Goal: Information Seeking & Learning: Check status

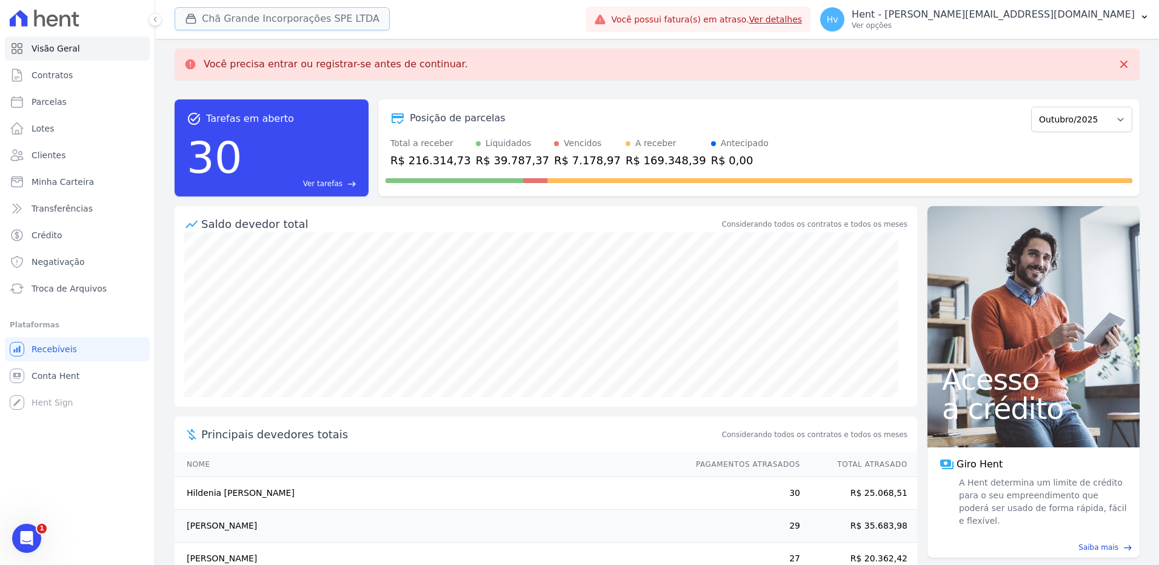
click at [340, 16] on button "Chã Grande Incorporações SPE LTDA" at bounding box center [282, 18] width 215 height 23
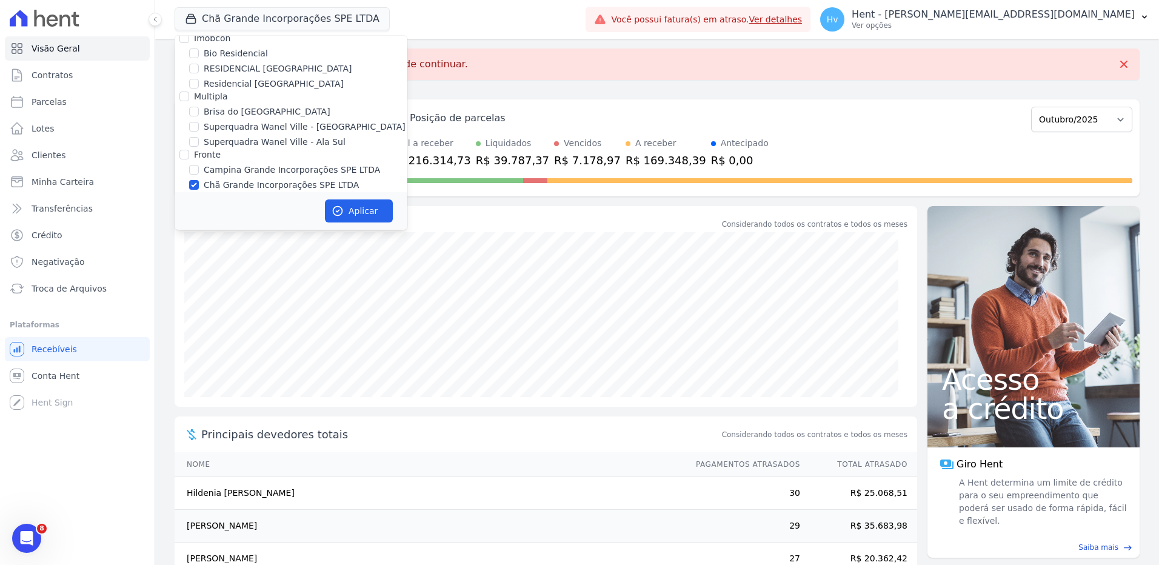
scroll to position [3557, 0]
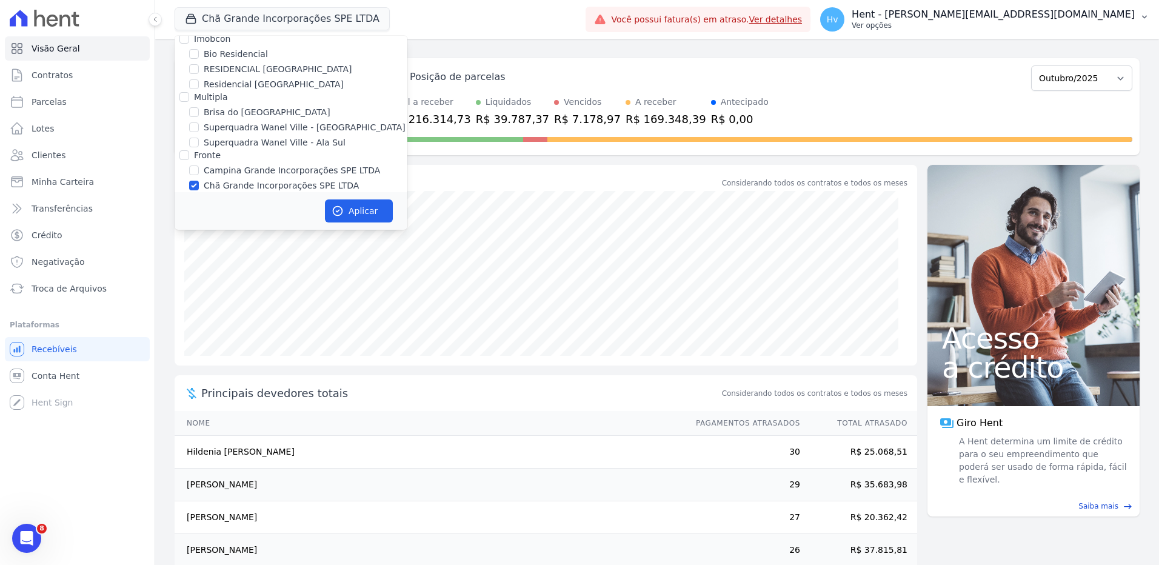
click at [1026, 22] on p "Ver opções" at bounding box center [993, 26] width 283 height 10
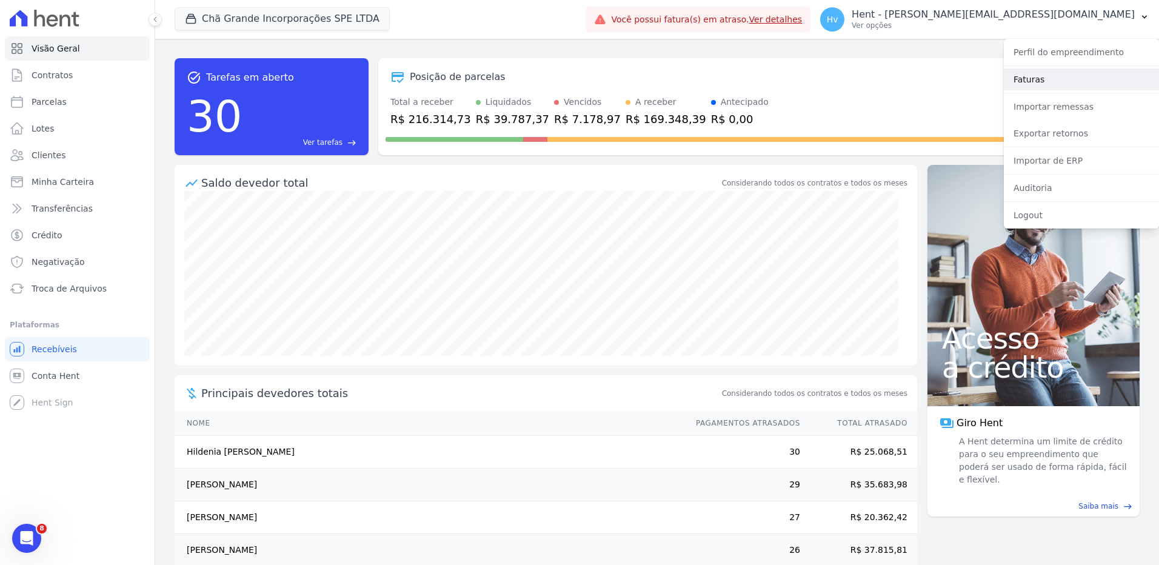
drag, startPoint x: 1047, startPoint y: 72, endPoint x: 1047, endPoint y: 78, distance: 6.1
click at [1047, 72] on link "Faturas" at bounding box center [1081, 79] width 155 height 22
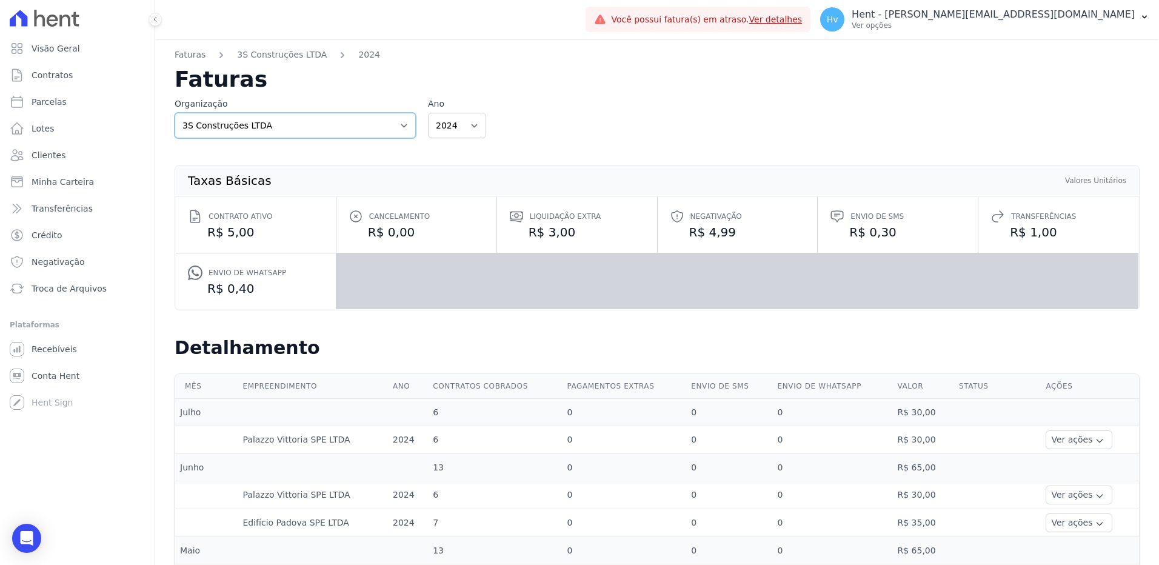
click at [379, 119] on select "3S Construções LTDA ACL CONSTRUTORA E INCORPORADORA LTDA AGC Urbanismo Agile Ur…" at bounding box center [295, 125] width 241 height 25
click at [369, 126] on select "3S Construções LTDA ACL CONSTRUTORA E INCORPORADORA LTDA AGC Urbanismo Agile Ur…" at bounding box center [295, 125] width 241 height 25
click at [300, 125] on select "3S Construções LTDA ACL CONSTRUTORA E INCORPORADORA LTDA AGC Urbanismo Agile Ur…" at bounding box center [295, 125] width 241 height 25
click at [301, 127] on select "3S Construções LTDA ACL CONSTRUTORA E INCORPORADORA LTDA AGC Urbanismo Agile Ur…" at bounding box center [295, 125] width 241 height 25
click at [342, 133] on select "3S Construções LTDA ACL CONSTRUTORA E INCORPORADORA LTDA AGC Urbanismo Agile Ur…" at bounding box center [295, 125] width 241 height 25
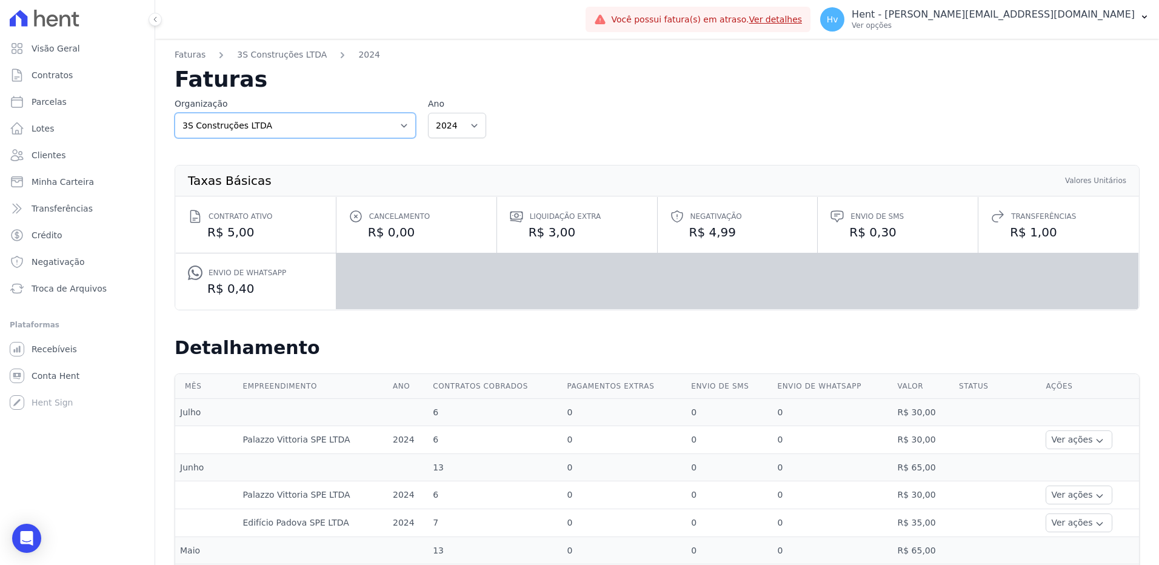
click at [331, 116] on select "3S Construções LTDA ACL CONSTRUTORA E INCORPORADORA LTDA AGC Urbanismo Agile Ur…" at bounding box center [295, 125] width 241 height 25
click at [544, 71] on h2 "Faturas" at bounding box center [657, 79] width 965 height 22
click at [447, 124] on select "2024 2023" at bounding box center [457, 125] width 58 height 25
click at [586, 139] on div "Taxas Básicas Valores Unitários Contrato ativo R$ 5,00 Cancelamento R$ 0,00 Liq…" at bounding box center [657, 237] width 965 height 199
click at [819, 75] on h2 "Faturas" at bounding box center [657, 79] width 965 height 22
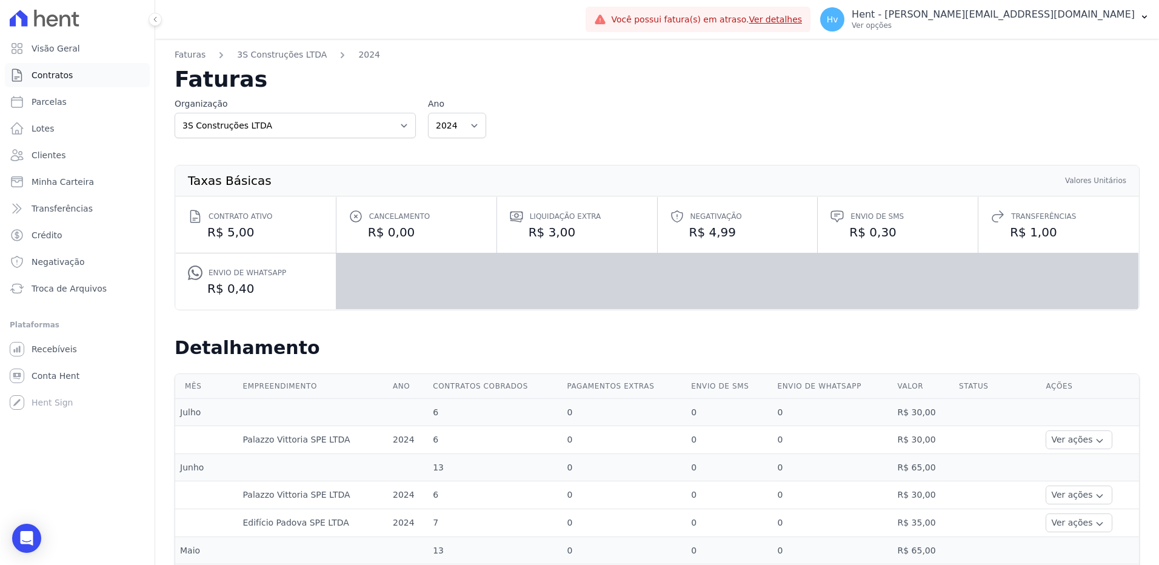
click at [52, 78] on span "Contratos" at bounding box center [52, 75] width 41 height 12
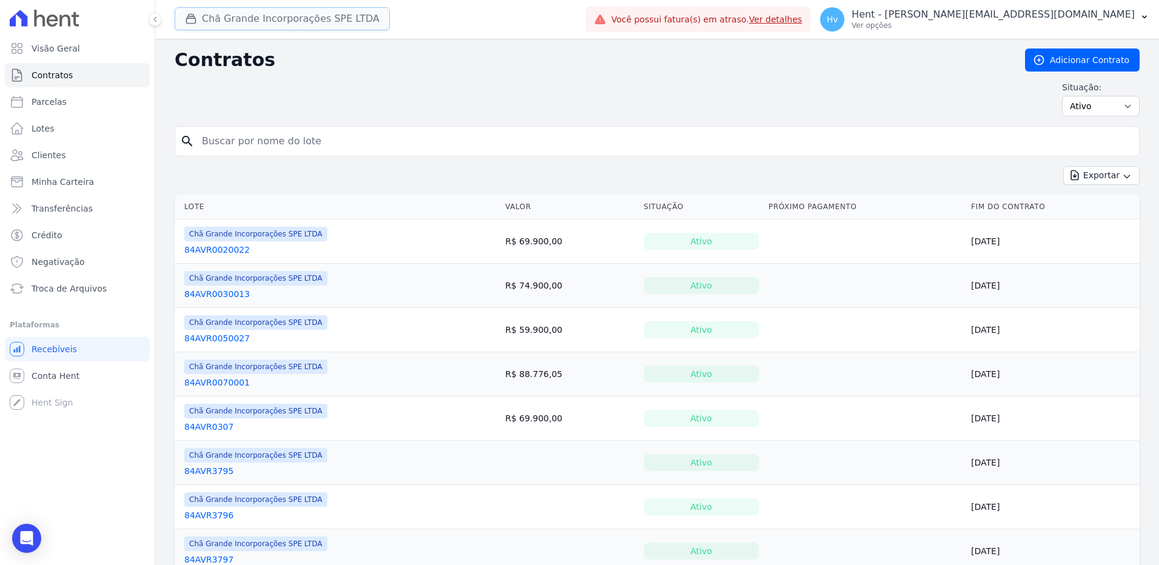
click at [258, 24] on button "Chã Grande Incorporações SPE LTDA" at bounding box center [282, 18] width 215 height 23
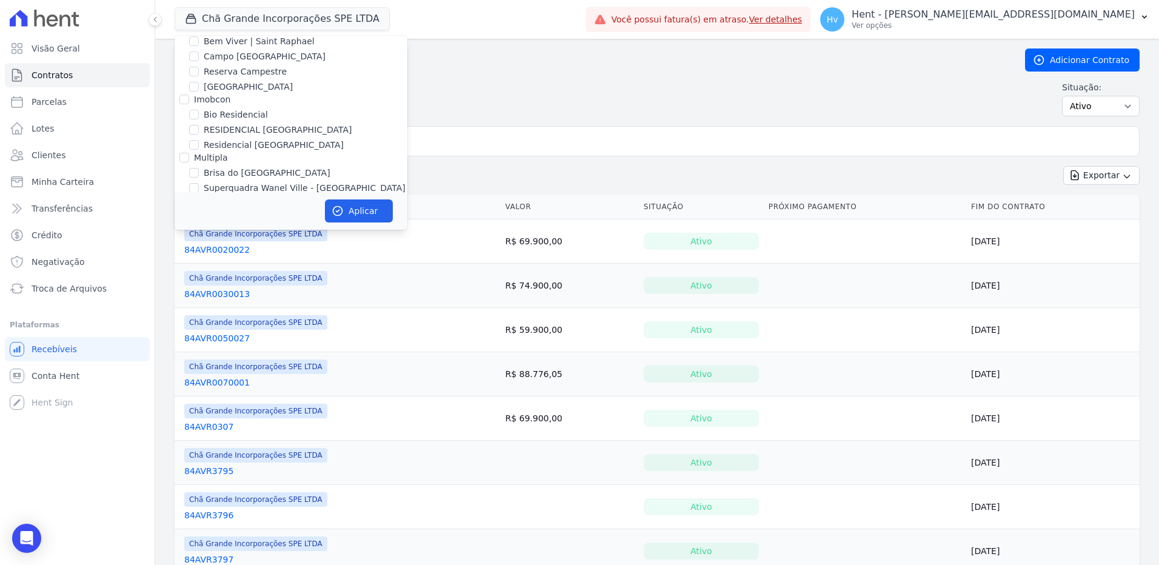
scroll to position [3583, 0]
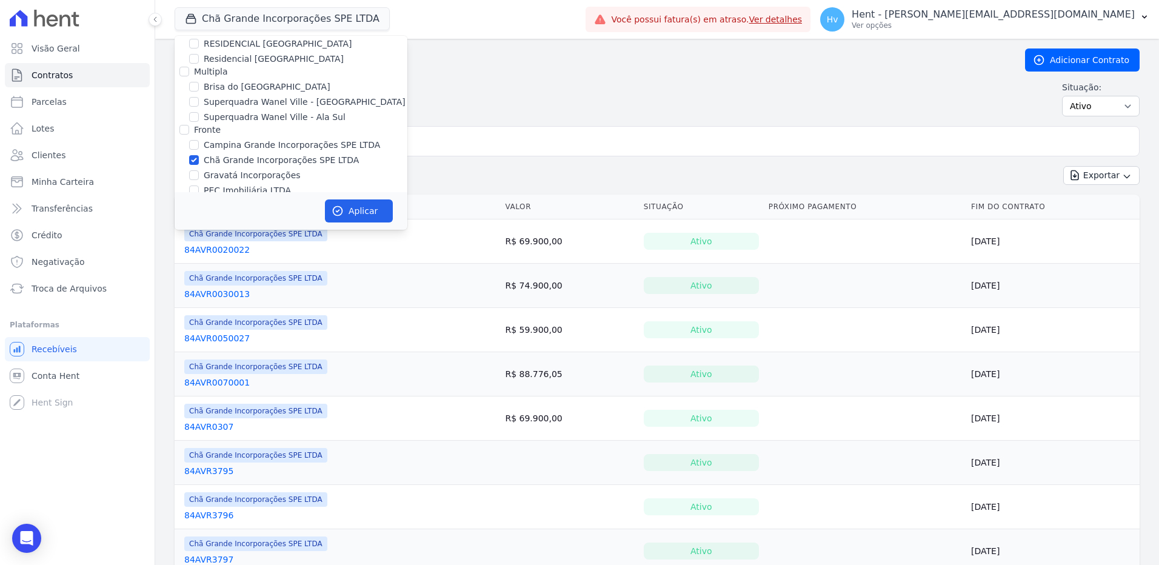
click at [269, 298] on label "PALMANOVA EMPREENDIMENTOS IMOBILIARIOS - SPE - LTDA" at bounding box center [306, 310] width 204 height 25
click at [199, 299] on input "PALMANOVA EMPREENDIMENTOS IMOBILIARIOS - SPE - LTDA" at bounding box center [194, 304] width 10 height 10
checkbox input "true"
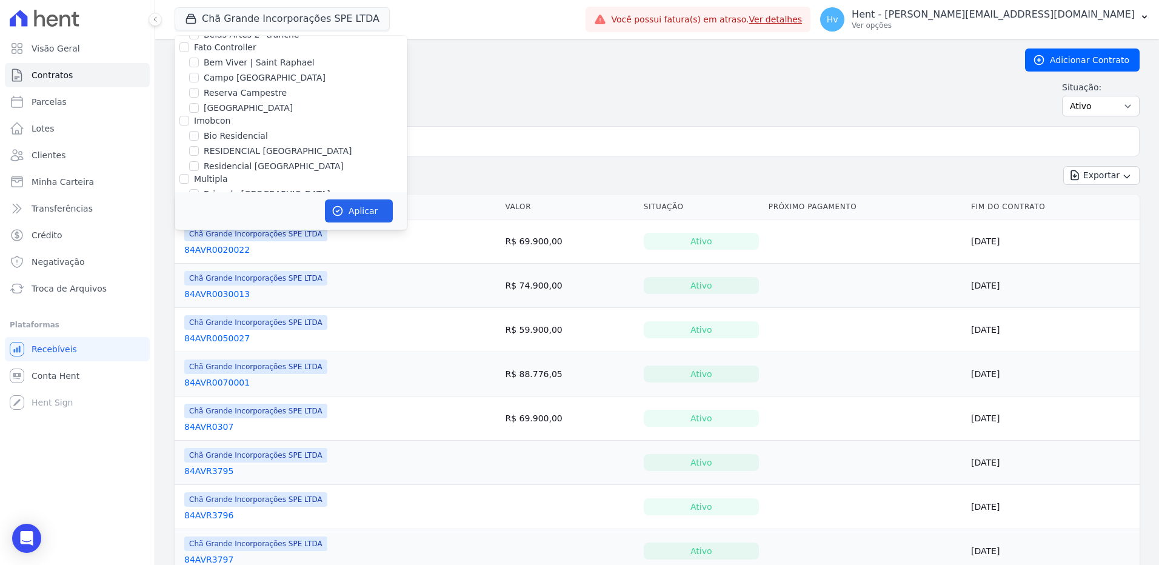
scroll to position [3455, 0]
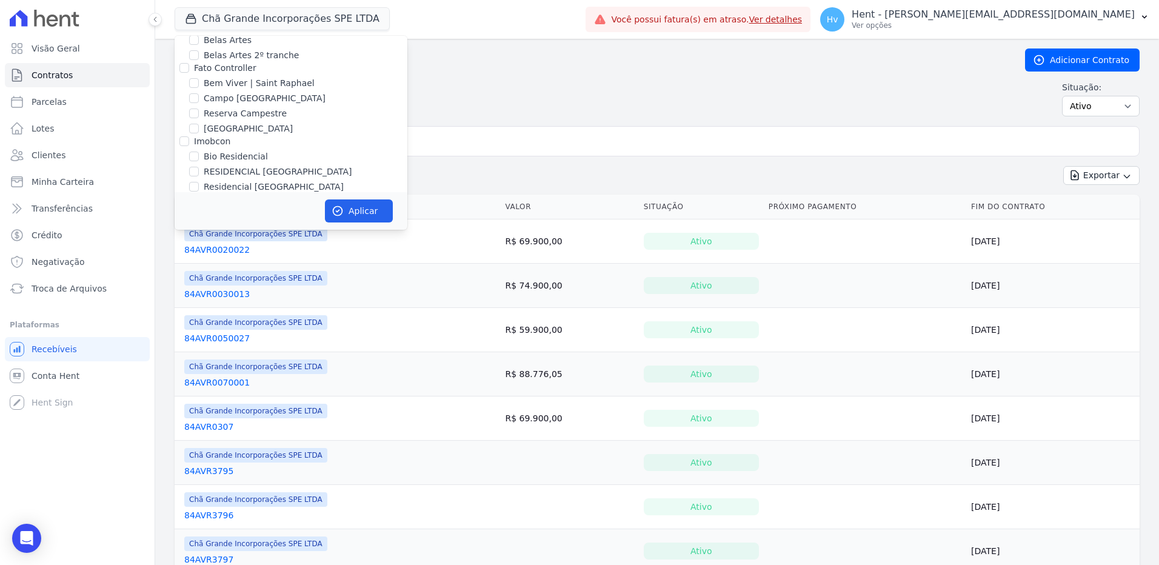
click at [265, 282] on label "Chã Grande Incorporações SPE LTDA" at bounding box center [281, 288] width 155 height 13
click at [199, 283] on input "Chã Grande Incorporações SPE LTDA" at bounding box center [194, 288] width 10 height 10
checkbox input "false"
click at [356, 223] on div "Aplicar" at bounding box center [291, 211] width 233 height 38
click at [358, 216] on button "Aplicar" at bounding box center [359, 210] width 68 height 23
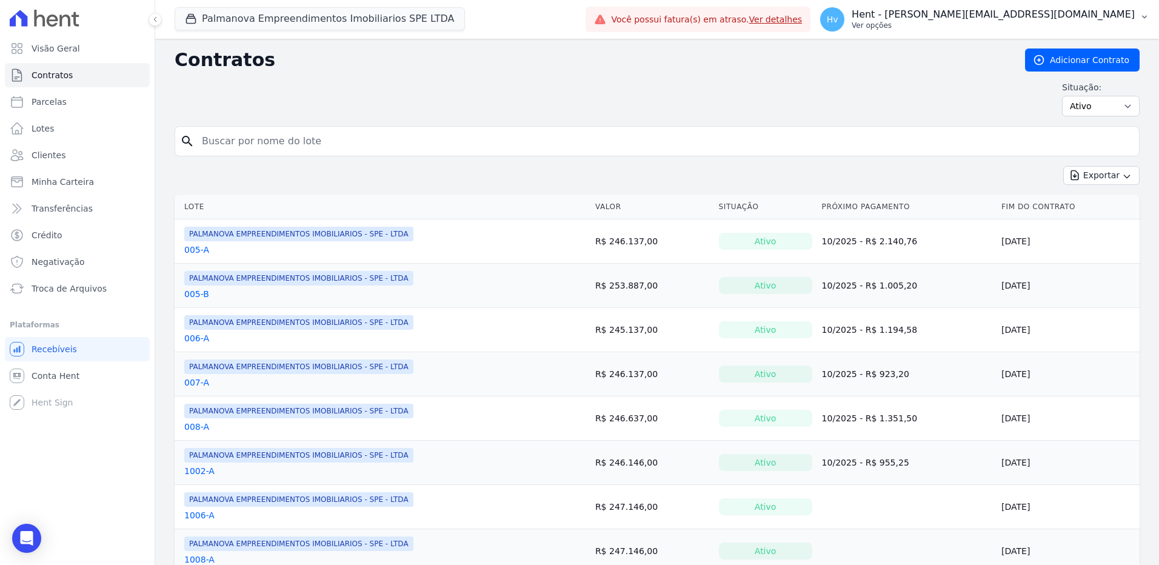
click at [1046, 28] on p "Ver opções" at bounding box center [993, 26] width 283 height 10
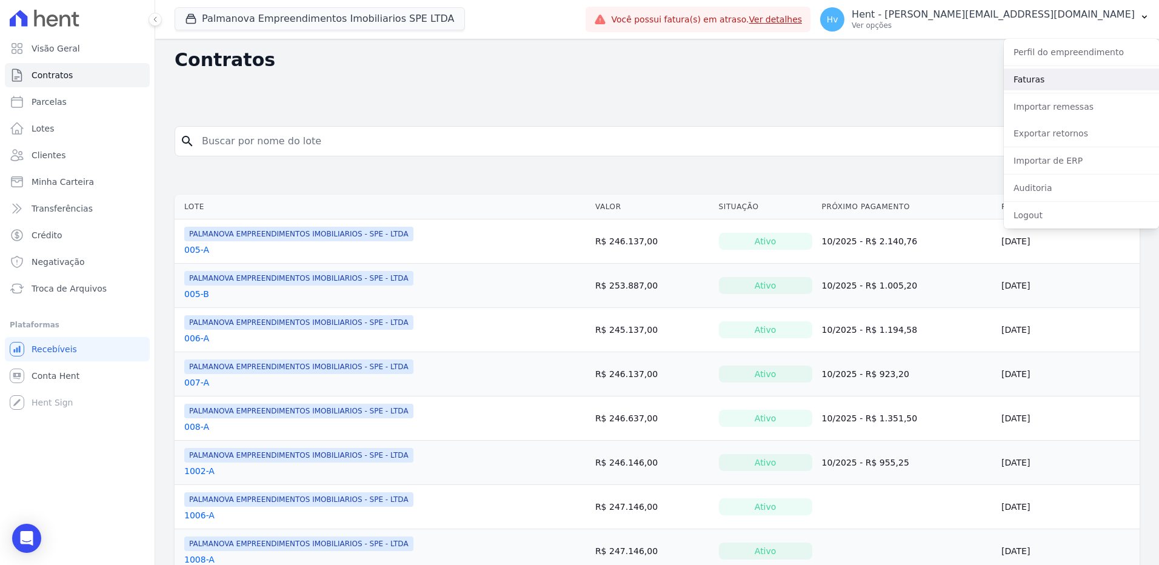
click at [1033, 83] on link "Faturas" at bounding box center [1081, 79] width 155 height 22
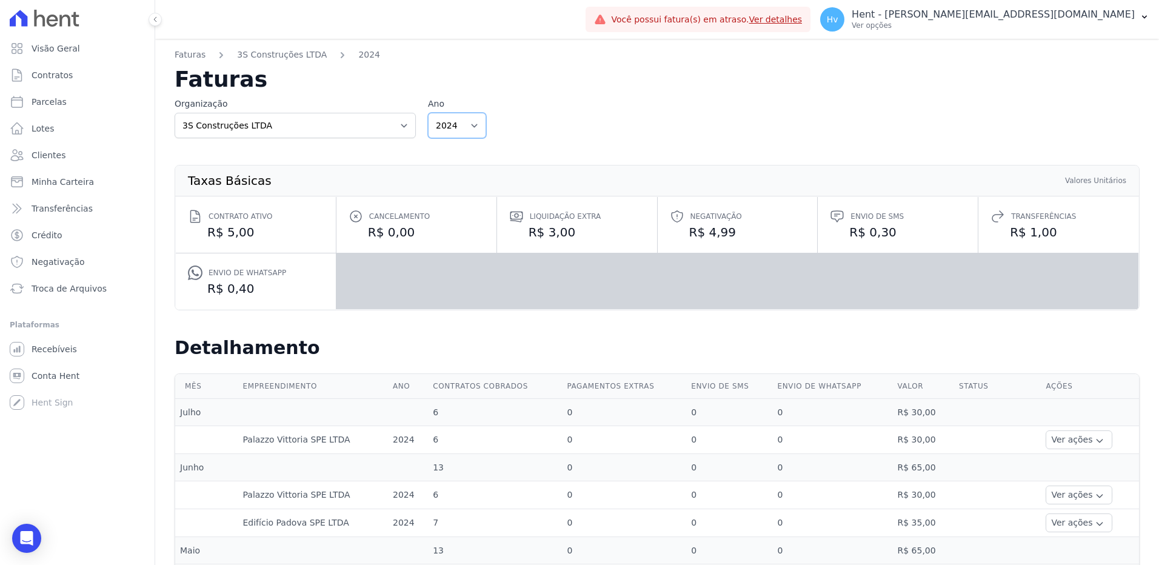
click at [455, 128] on select "2024 2023" at bounding box center [457, 125] width 58 height 25
click at [299, 122] on select "3S Construções LTDA ACL CONSTRUTORA E INCORPORADORA LTDA AGC Urbanismo Agile Ur…" at bounding box center [295, 125] width 241 height 25
select select "0df5aaeb-b5ec-40da-b898-ae80fcc4d3ce"
click at [175, 113] on select "3S Construções LTDA ACL CONSTRUTORA E INCORPORADORA LTDA AGC Urbanismo Agile Ur…" at bounding box center [295, 125] width 241 height 25
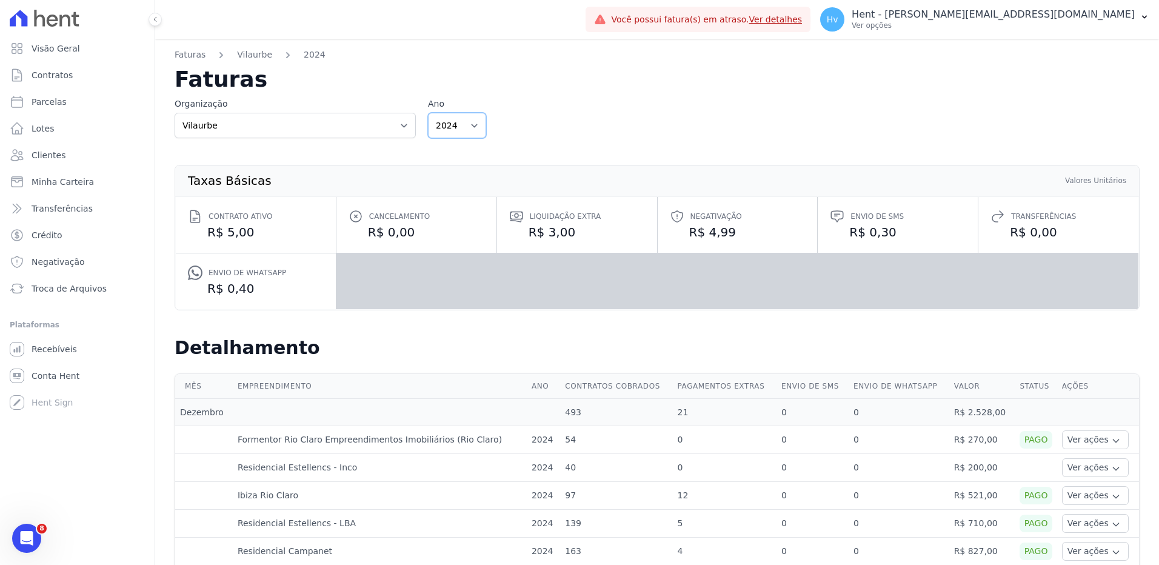
click at [466, 121] on select "2025 2024 2023 2022" at bounding box center [457, 125] width 58 height 25
select select "2025"
click at [428, 113] on select "2025 2024 2023 2022" at bounding box center [457, 125] width 58 height 25
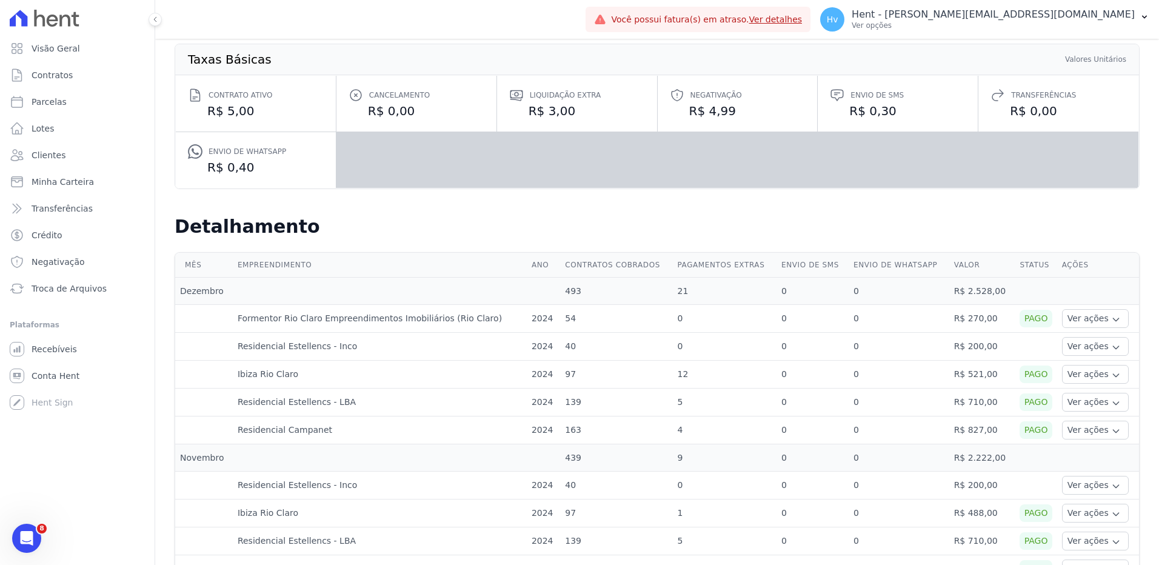
scroll to position [182, 0]
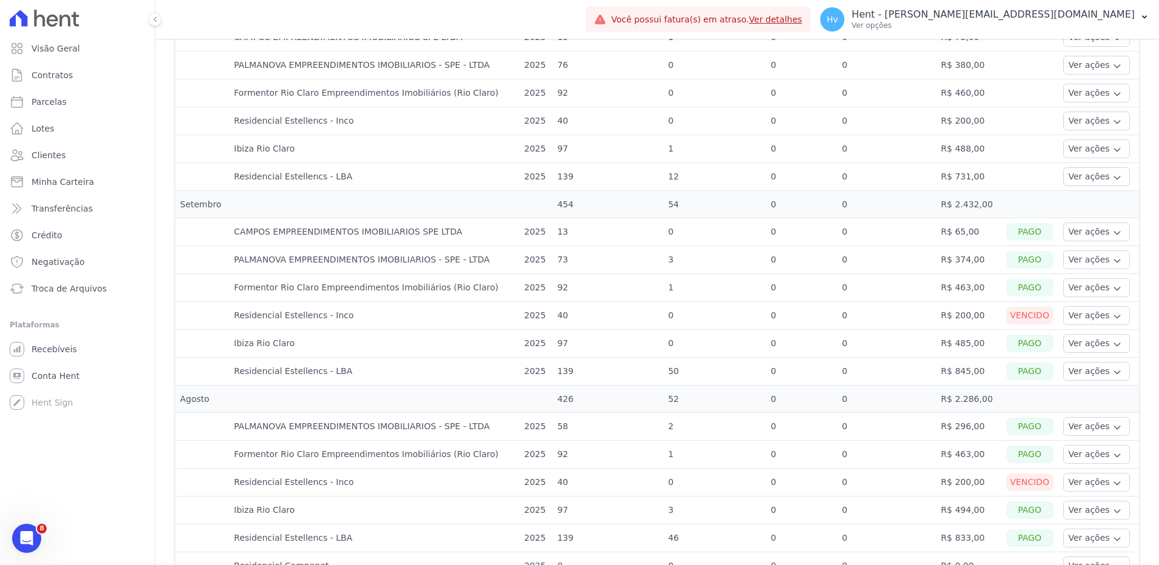
scroll to position [424, 0]
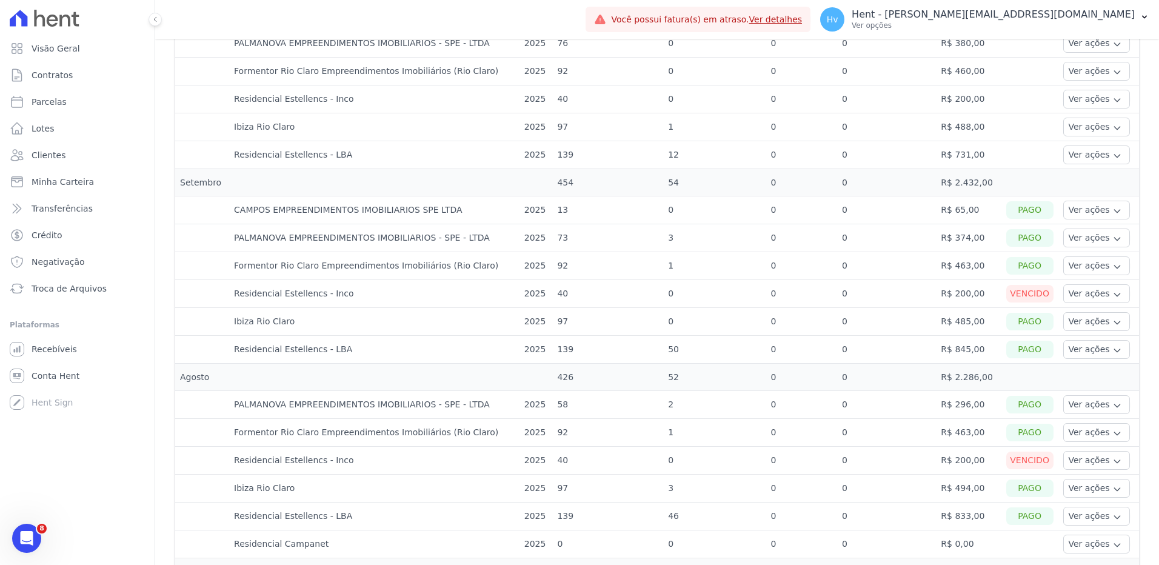
drag, startPoint x: 284, startPoint y: 296, endPoint x: 367, endPoint y: 293, distance: 82.5
click at [367, 293] on td "Residencial Estellencs - Inco" at bounding box center [374, 294] width 290 height 28
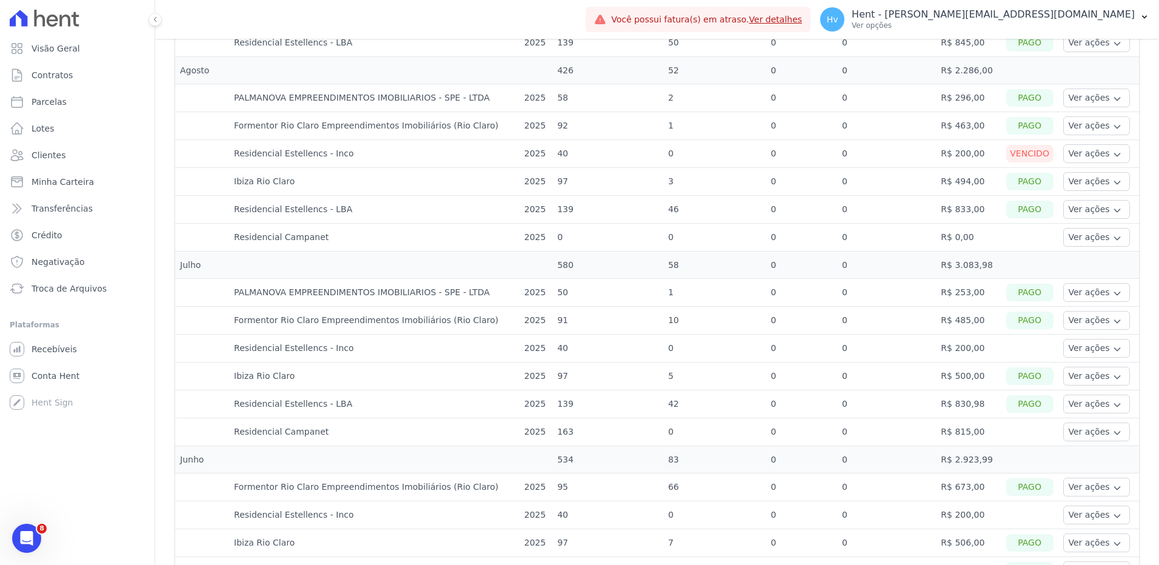
scroll to position [727, 0]
